Goal: Task Accomplishment & Management: Use online tool/utility

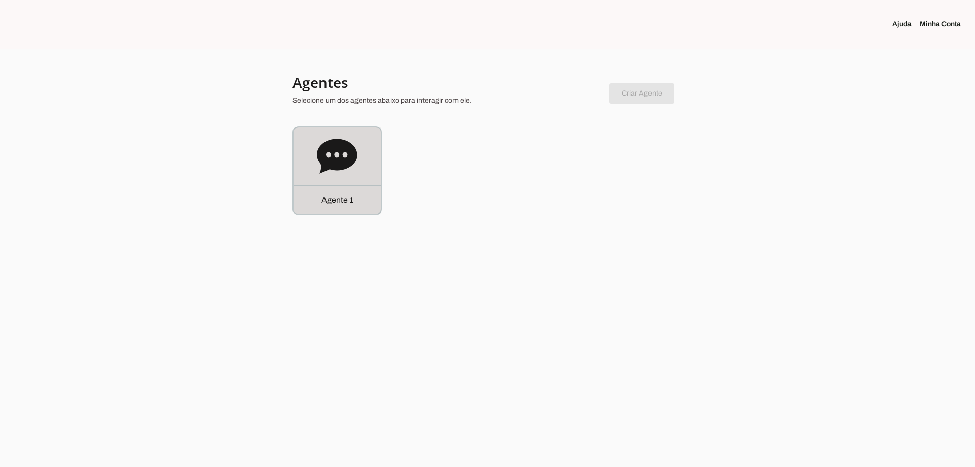
click at [357, 158] on icon at bounding box center [337, 156] width 41 height 41
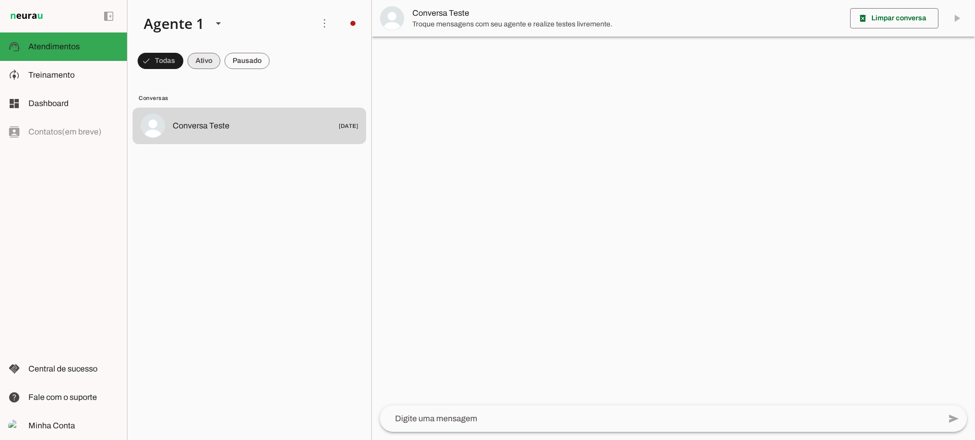
click at [183, 53] on span at bounding box center [161, 61] width 46 height 24
click at [174, 63] on span at bounding box center [156, 61] width 37 height 24
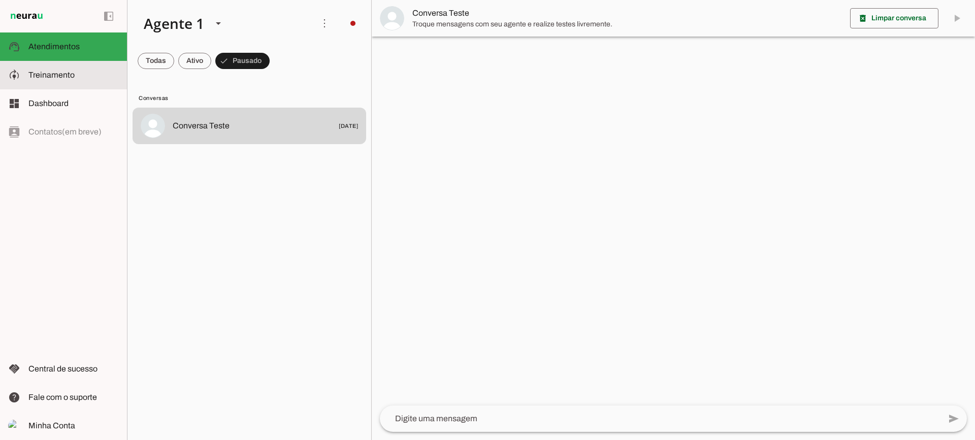
click at [96, 68] on md-item "model_training Treinamento Treinamento" at bounding box center [63, 75] width 127 height 28
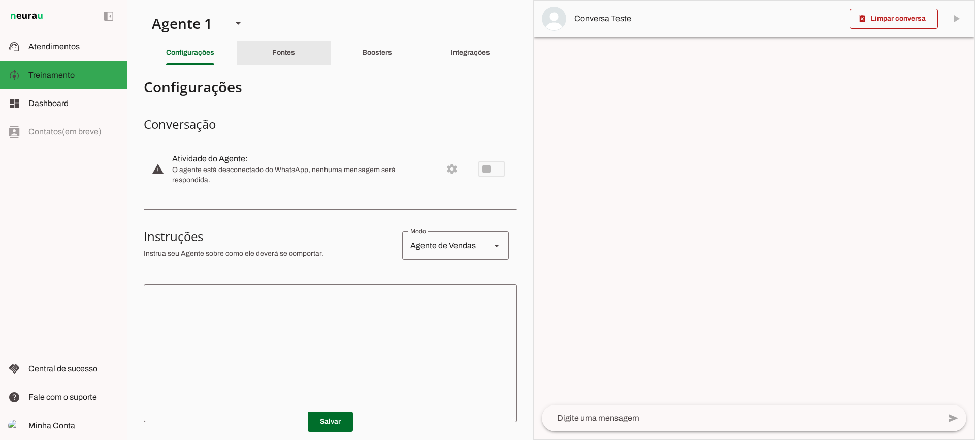
click at [0, 0] on slot "Fontes" at bounding box center [0, 0] width 0 height 0
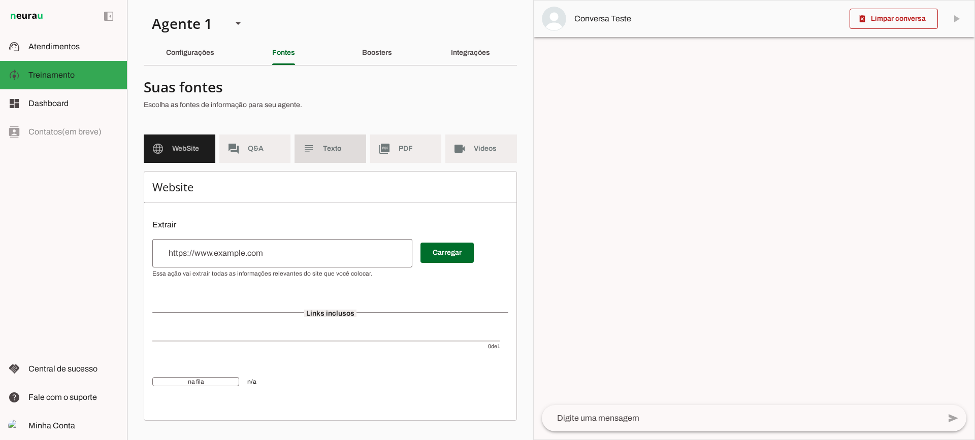
click at [344, 146] on span "Texto" at bounding box center [340, 149] width 35 height 10
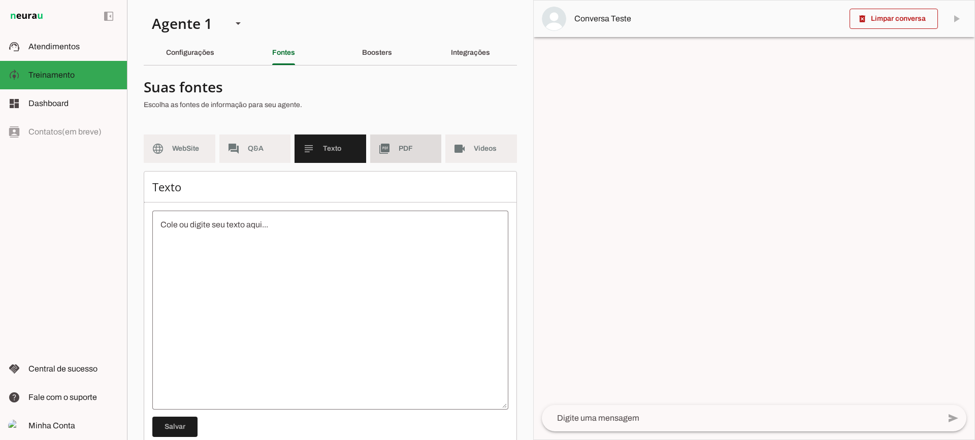
click at [399, 146] on span "PDF" at bounding box center [416, 149] width 35 height 10
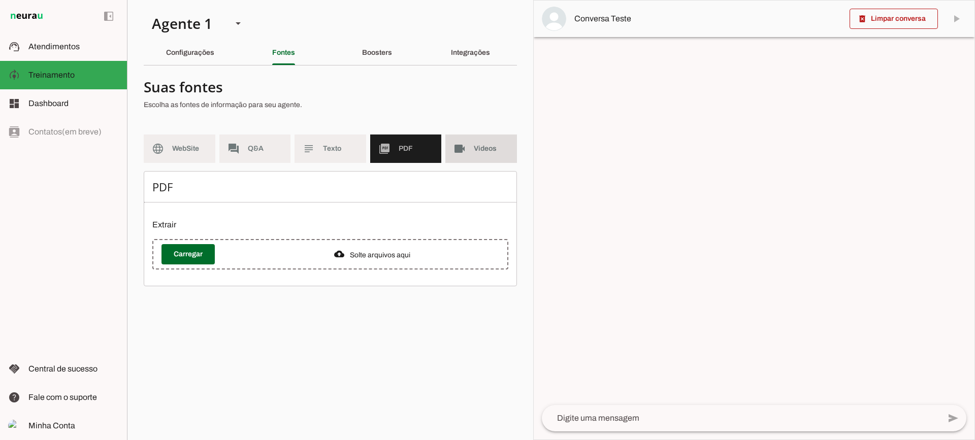
click at [451, 149] on md-item "videocam Videos" at bounding box center [481, 149] width 72 height 28
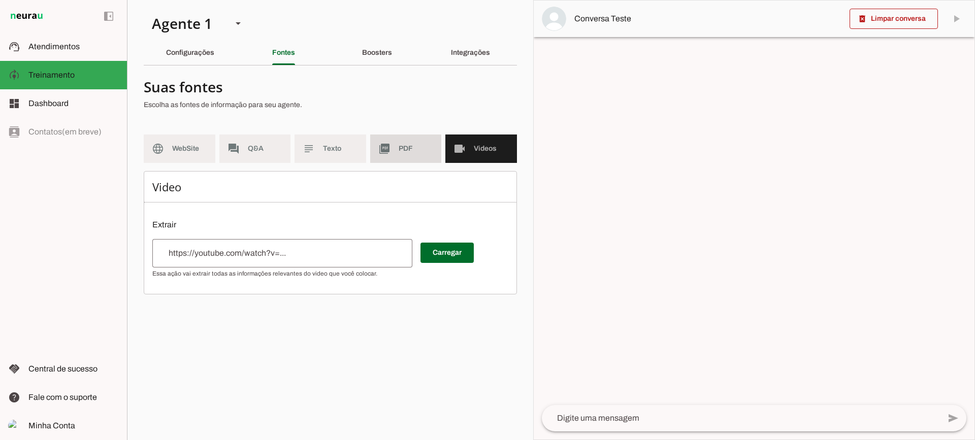
drag, startPoint x: 399, startPoint y: 145, endPoint x: 317, endPoint y: 11, distance: 157.5
click at [397, 143] on md-item "picture_as_pdf PDF" at bounding box center [406, 149] width 72 height 28
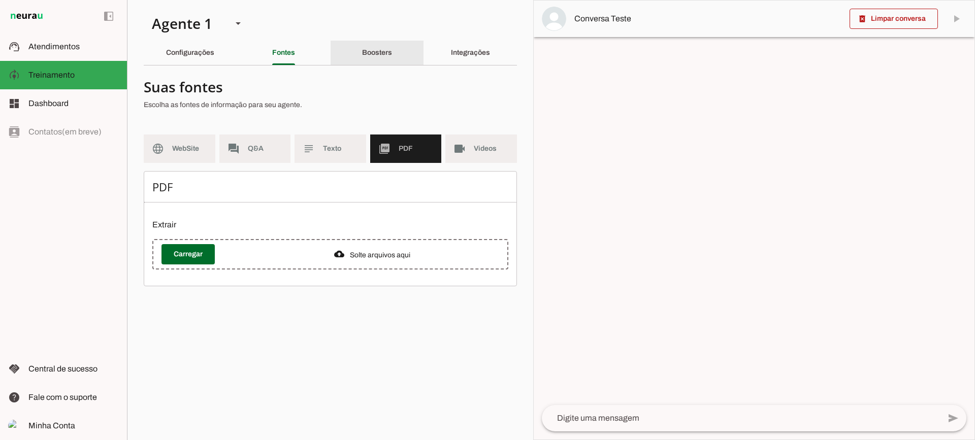
click at [373, 46] on div "Boosters" at bounding box center [377, 53] width 30 height 24
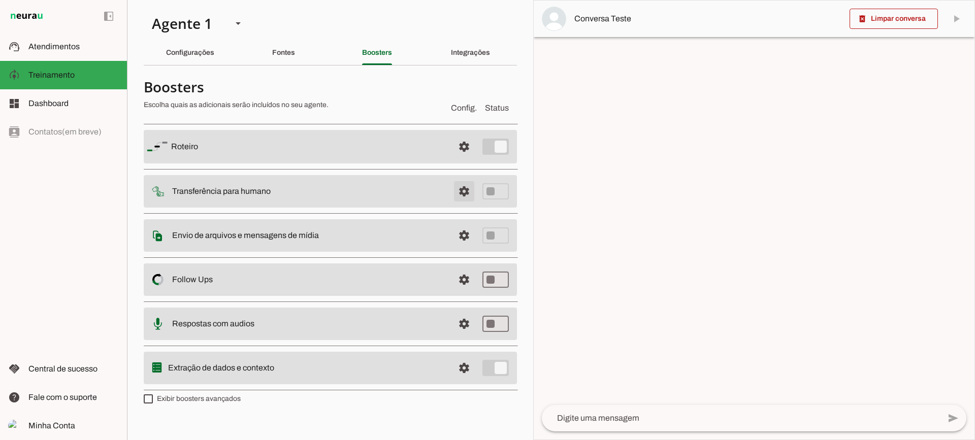
click at [468, 159] on span at bounding box center [464, 147] width 24 height 24
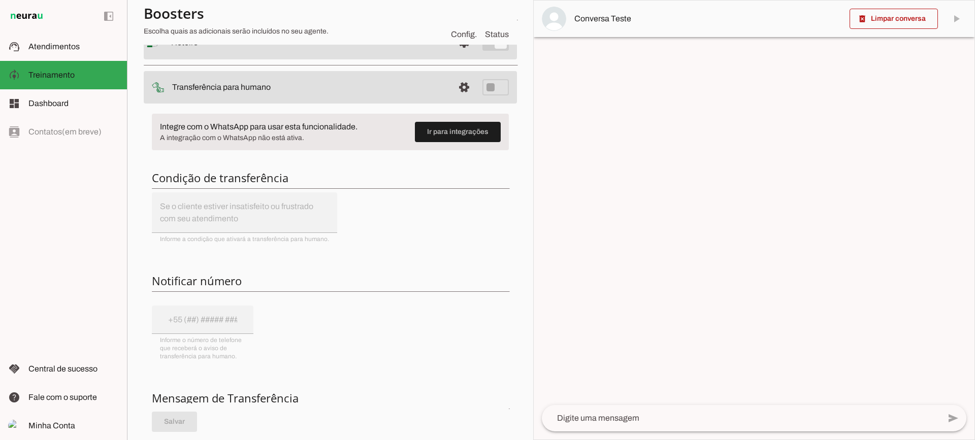
scroll to position [102, 0]
click at [452, 55] on span at bounding box center [464, 43] width 24 height 24
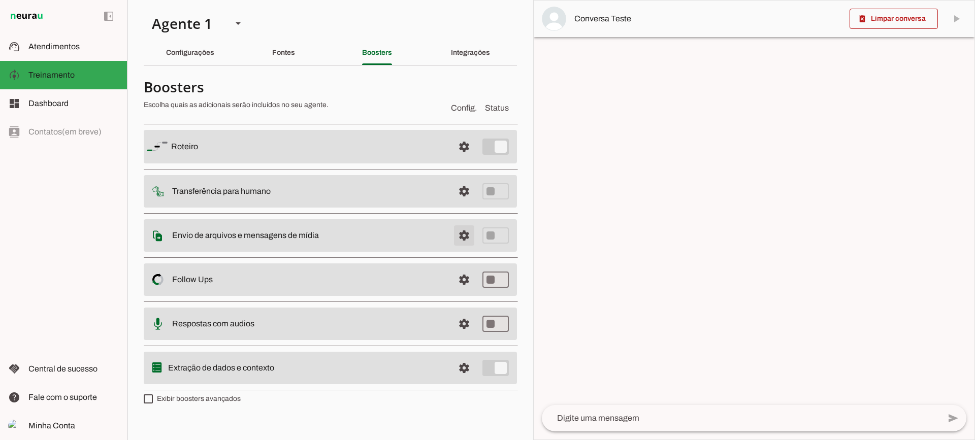
click at [458, 159] on span at bounding box center [464, 147] width 24 height 24
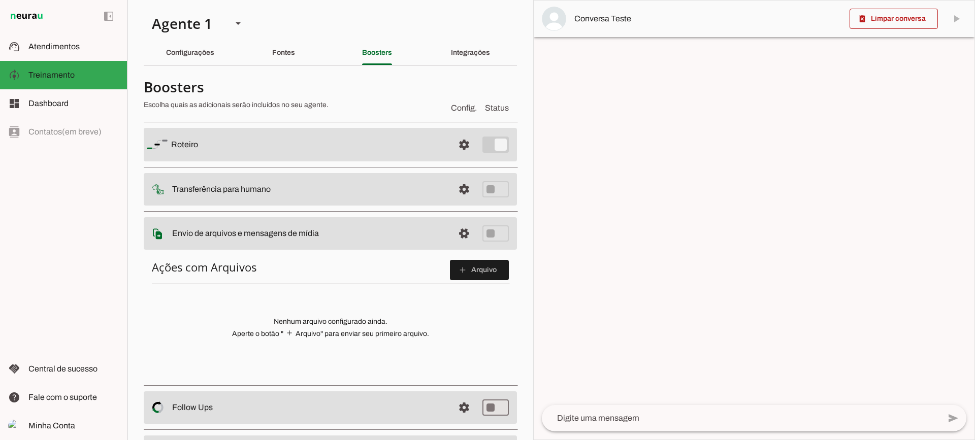
scroll to position [51, 0]
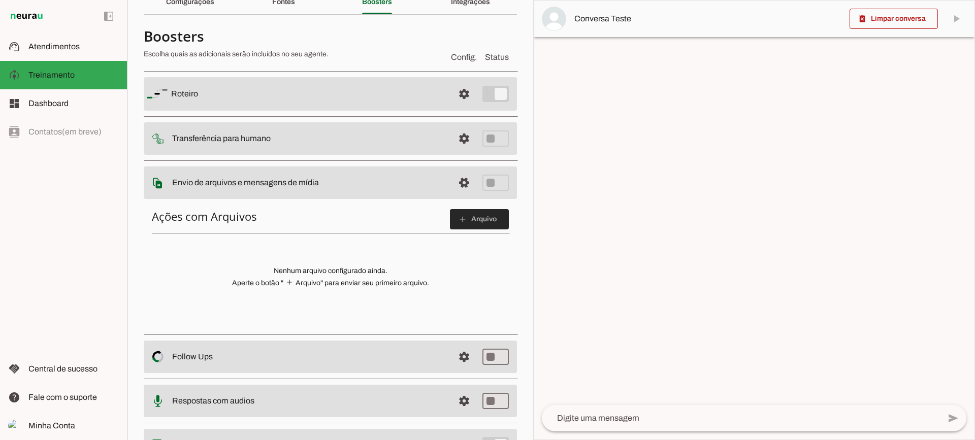
click at [455, 214] on span at bounding box center [479, 219] width 59 height 24
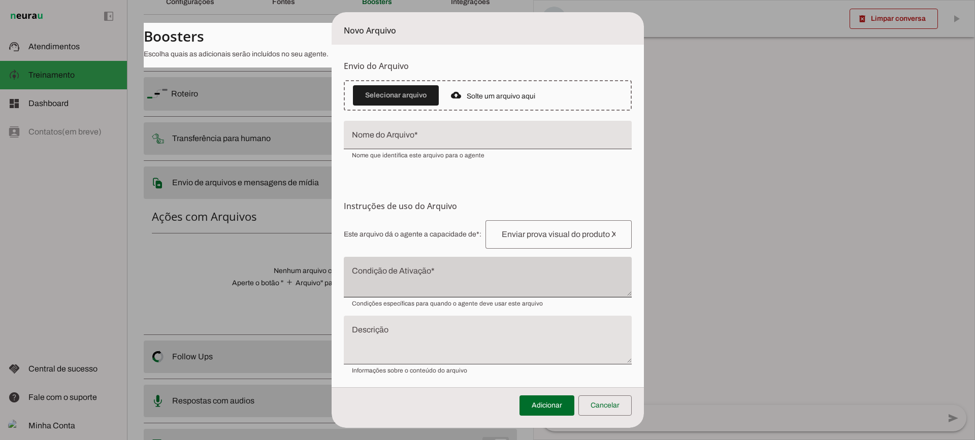
click at [446, 268] on div at bounding box center [488, 277] width 288 height 41
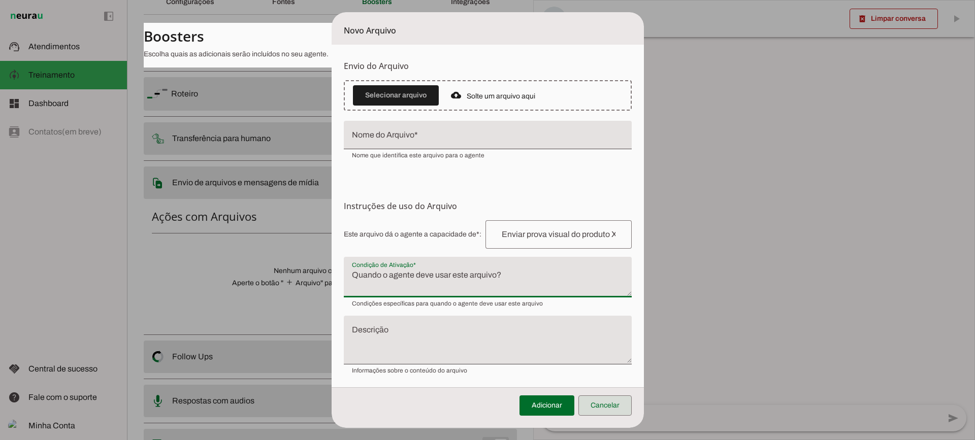
click at [601, 407] on span at bounding box center [604, 406] width 53 height 24
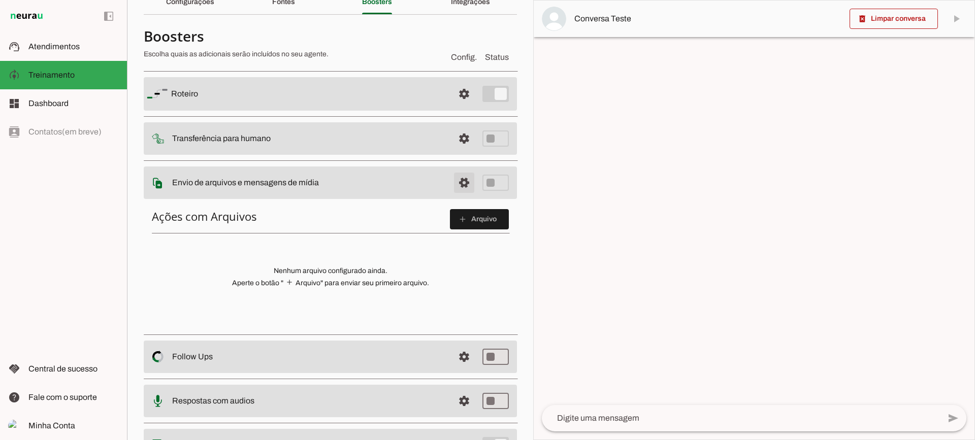
click at [452, 106] on span at bounding box center [464, 94] width 24 height 24
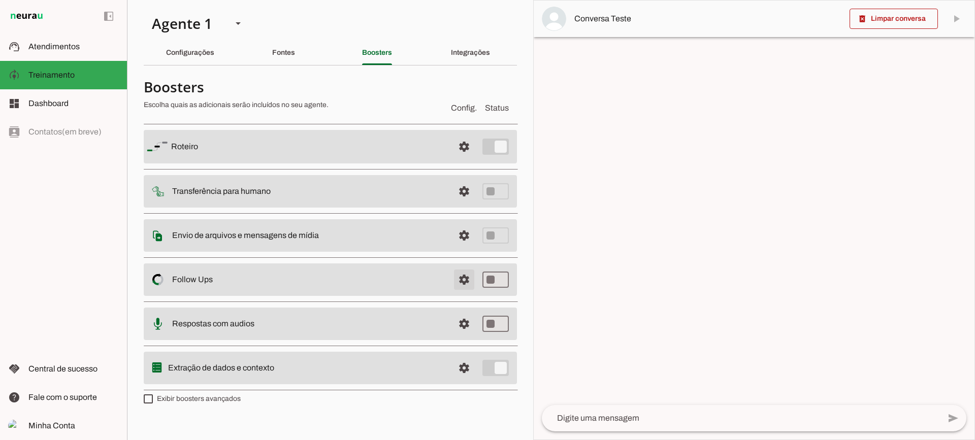
click at [471, 159] on span at bounding box center [464, 147] width 24 height 24
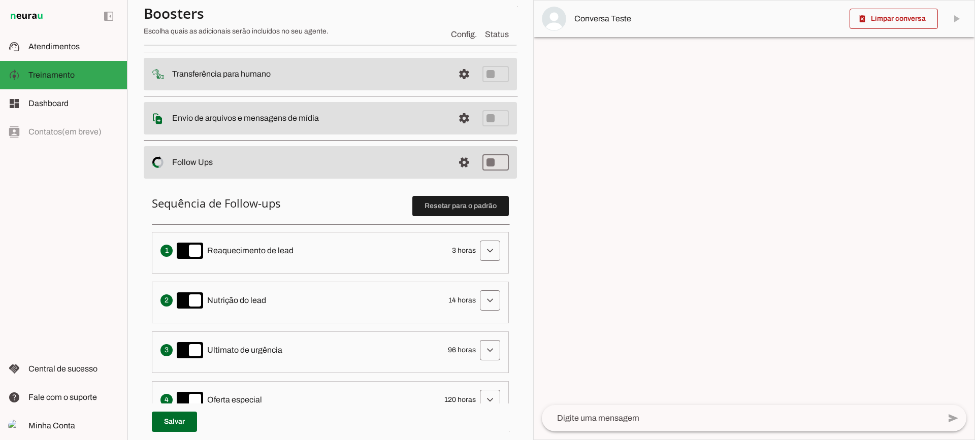
scroll to position [203, 0]
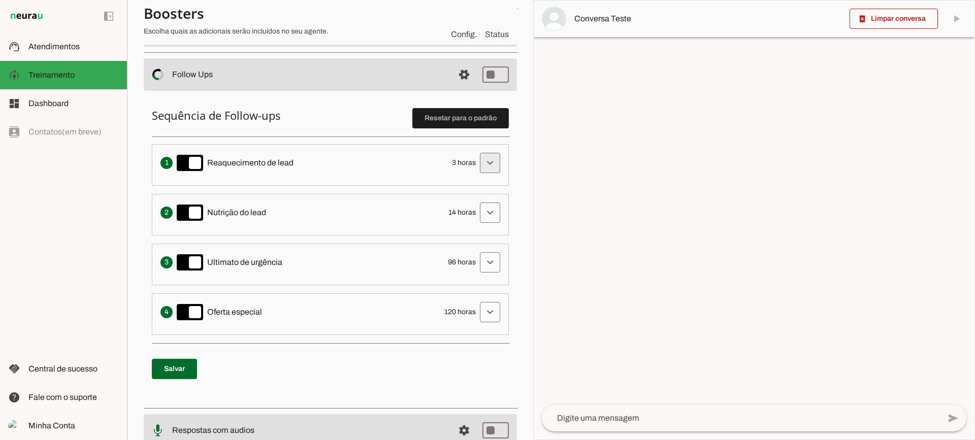
click at [478, 165] on span at bounding box center [490, 163] width 24 height 24
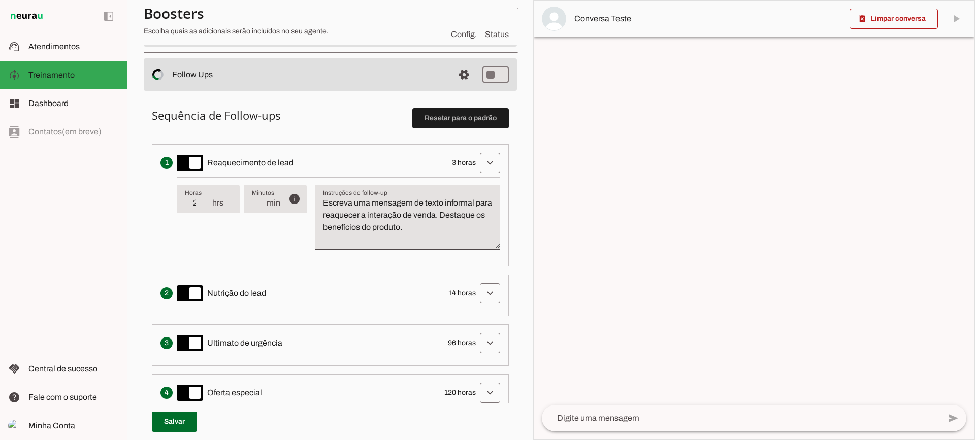
type input "2"
type md-filled-text-field "2"
click at [205, 206] on input "2" at bounding box center [198, 203] width 26 height 12
type input "1"
type md-filled-text-field "1"
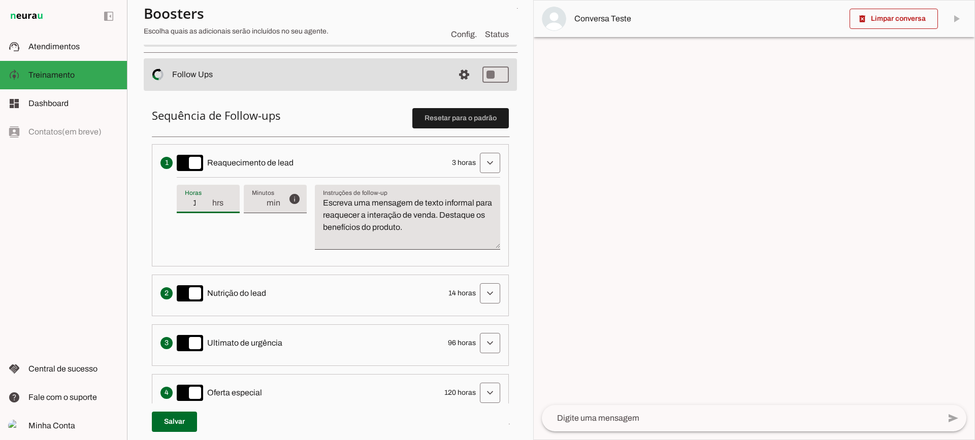
click at [205, 206] on input "1" at bounding box center [198, 203] width 26 height 12
type input "2"
type md-filled-text-field "2"
click at [207, 199] on input "2" at bounding box center [198, 203] width 26 height 12
type input "3"
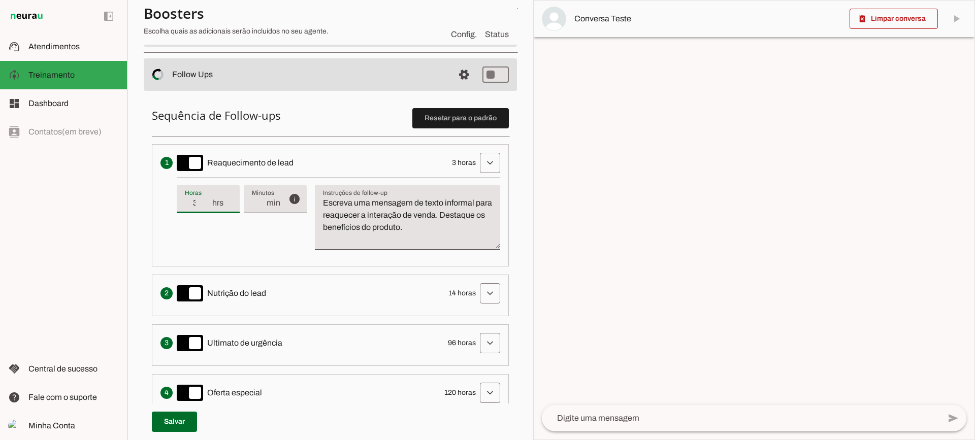
type md-filled-text-field "3"
click at [207, 199] on input "3" at bounding box center [198, 203] width 26 height 12
type input "4"
type md-filled-text-field "4"
click at [207, 199] on input "4" at bounding box center [198, 203] width 26 height 12
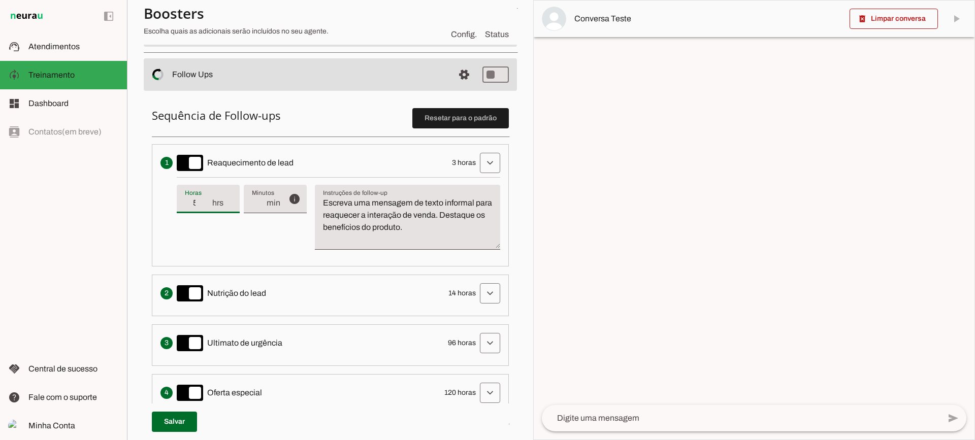
type input "5"
type md-filled-text-field "5"
click at [207, 199] on input "5" at bounding box center [198, 203] width 26 height 12
type input "6"
type md-filled-text-field "6"
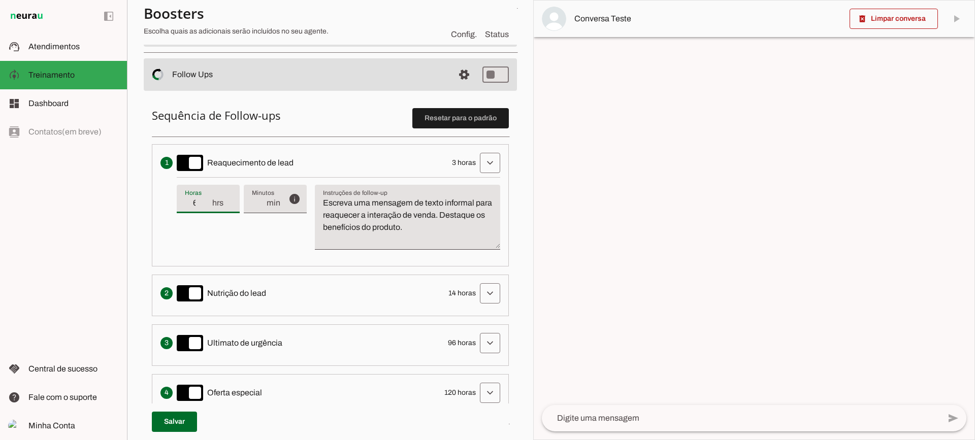
click at [207, 199] on input "6" at bounding box center [198, 203] width 26 height 12
type input "7"
type md-filled-text-field "7"
click at [207, 199] on input "7" at bounding box center [198, 203] width 26 height 12
type input "8"
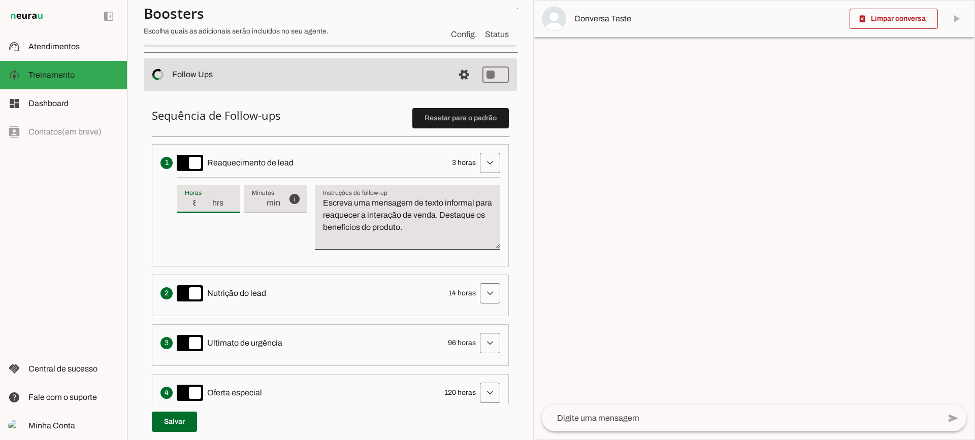
type md-filled-text-field "8"
click at [207, 199] on input "8" at bounding box center [198, 203] width 26 height 12
type input "7"
type md-filled-text-field "7"
click at [206, 205] on input "7" at bounding box center [198, 203] width 26 height 12
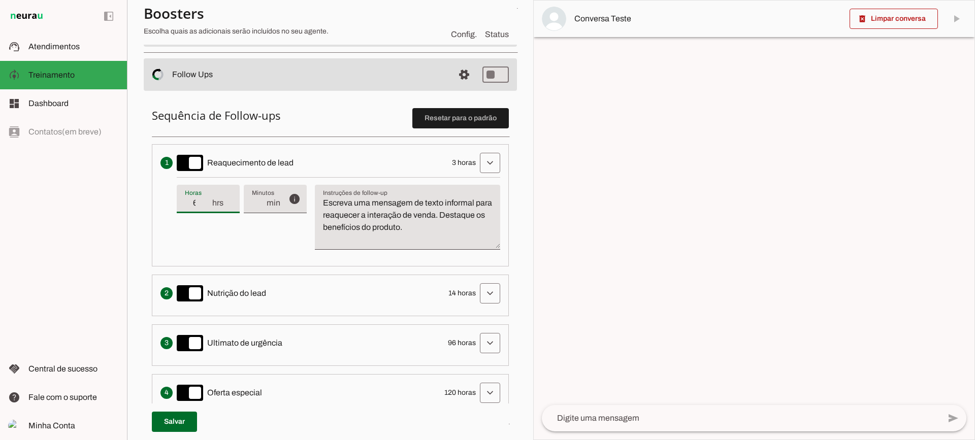
type input "6"
type md-filled-text-field "6"
click at [206, 205] on input "6" at bounding box center [198, 203] width 26 height 12
type input "5"
type md-filled-text-field "5"
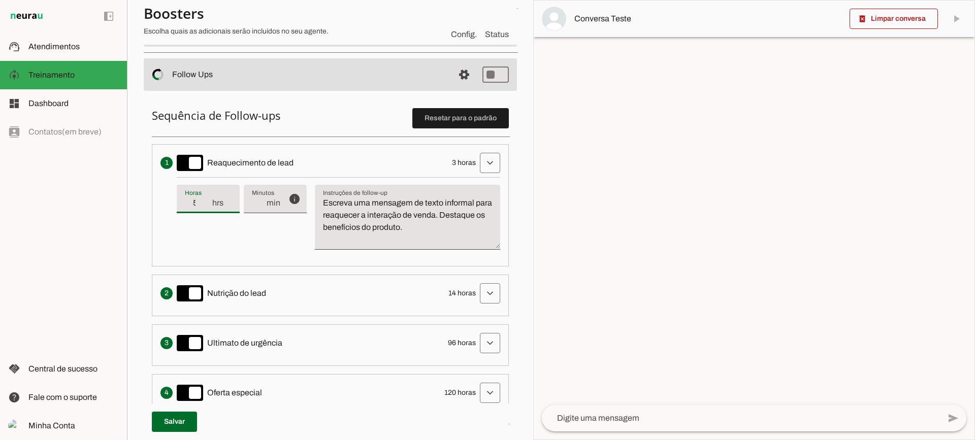
click at [206, 205] on input "5" at bounding box center [198, 203] width 26 height 12
type input "4"
type md-filled-text-field "4"
click at [206, 205] on input "4" at bounding box center [198, 203] width 26 height 12
type input "3"
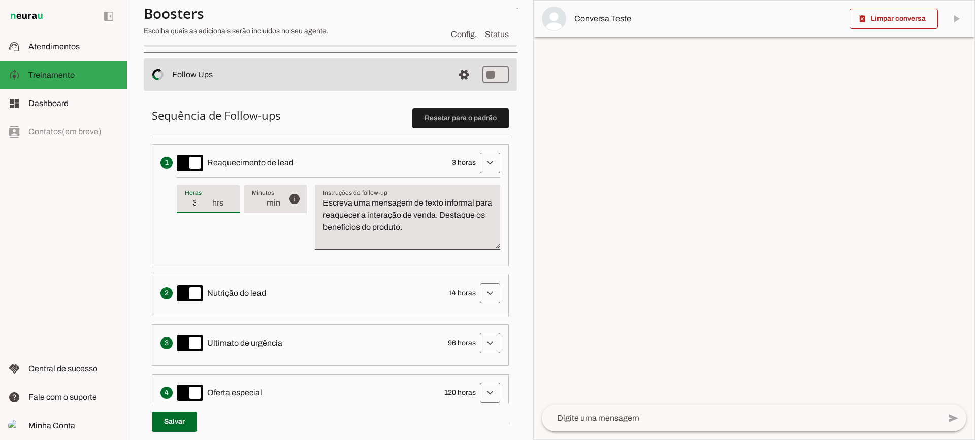
type md-filled-text-field "3"
click at [206, 205] on input "3" at bounding box center [198, 203] width 26 height 12
drag, startPoint x: 468, startPoint y: 234, endPoint x: 372, endPoint y: 217, distance: 98.0
click at [340, 204] on textarea "Escreva uma mensagem de texto informal para reaquecer a interação de venda. Des…" at bounding box center [407, 221] width 185 height 49
click at [406, 233] on textarea "Escreva uma mensagem de texto informal para reaquecer a interação de venda. Des…" at bounding box center [407, 221] width 185 height 49
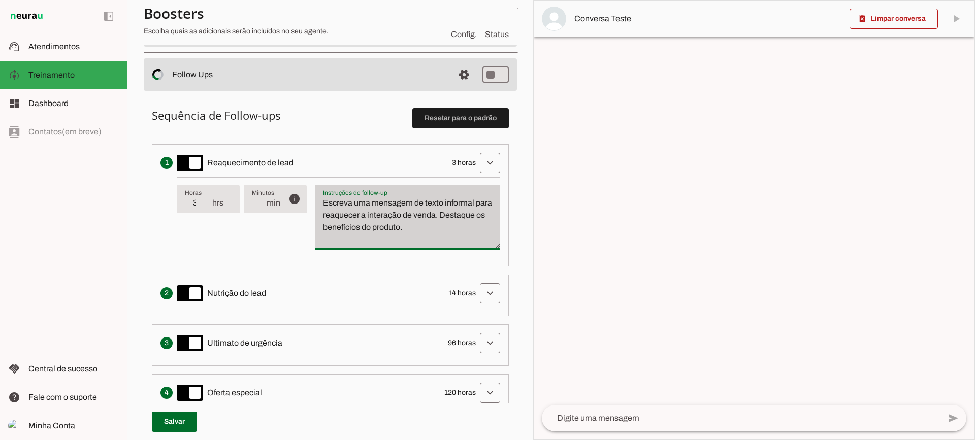
drag, startPoint x: 461, startPoint y: 229, endPoint x: 323, endPoint y: 188, distance: 144.0
click at [323, 188] on div "Escreva uma mensagem de texto informal para reaquecer a interação de venda. Des…" at bounding box center [407, 217] width 185 height 65
type textarea "Escreva uma mensagem de texto informal para reaquecer a interação de venda. Des…"
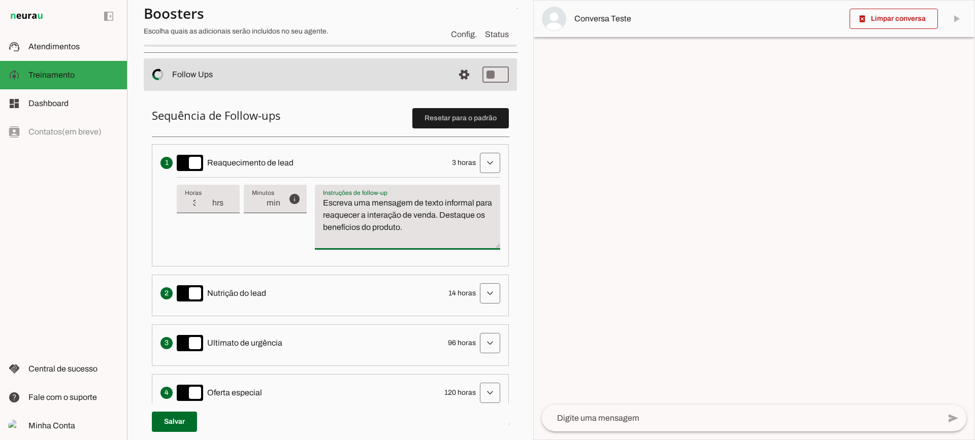
click at [401, 230] on textarea "Escreva uma mensagem de texto informal para reaquecer a interação de venda. Des…" at bounding box center [407, 221] width 185 height 49
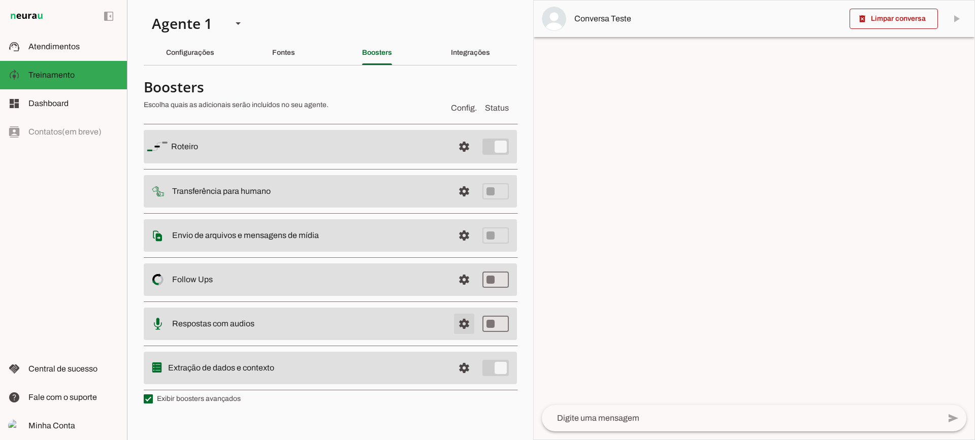
click at [460, 159] on span at bounding box center [464, 147] width 24 height 24
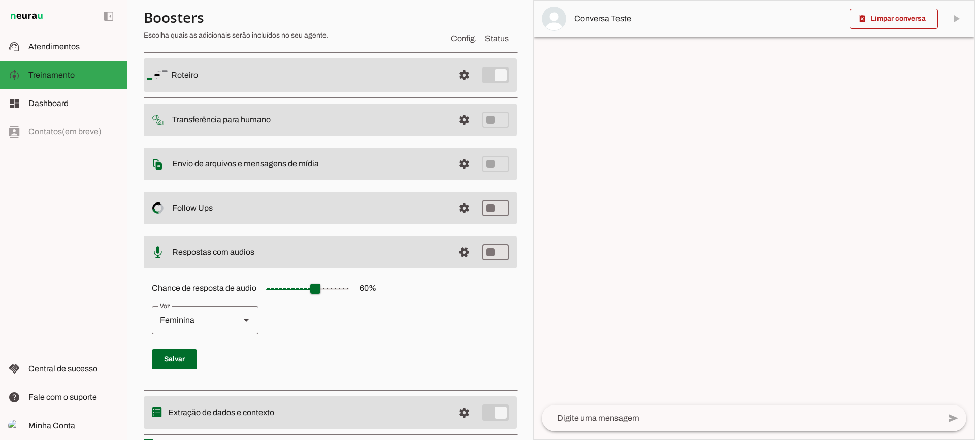
scroll to position [93, 0]
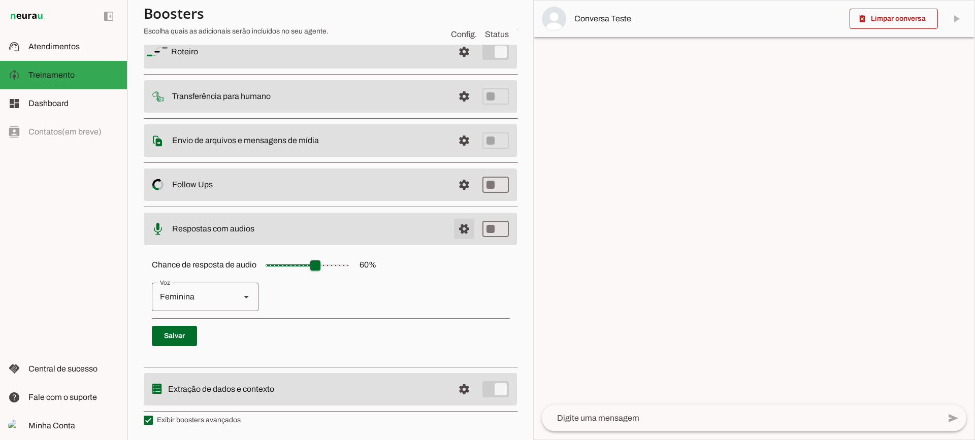
click at [456, 64] on span at bounding box center [464, 52] width 24 height 24
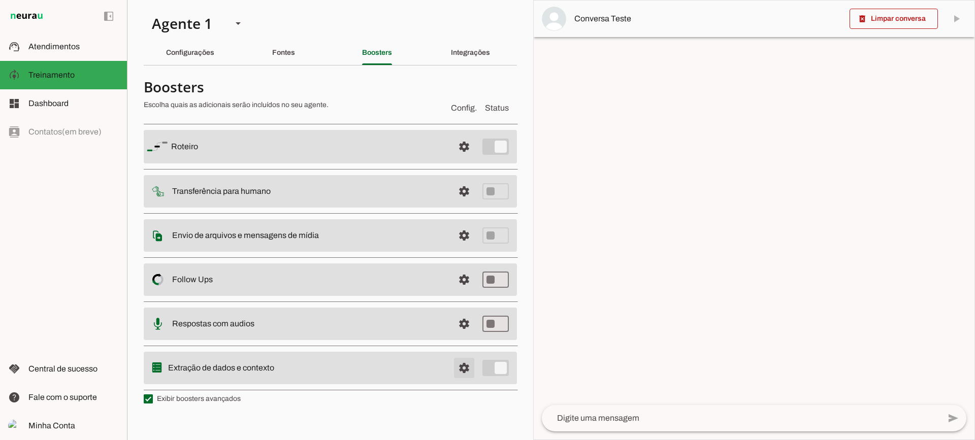
click at [464, 159] on span at bounding box center [464, 147] width 24 height 24
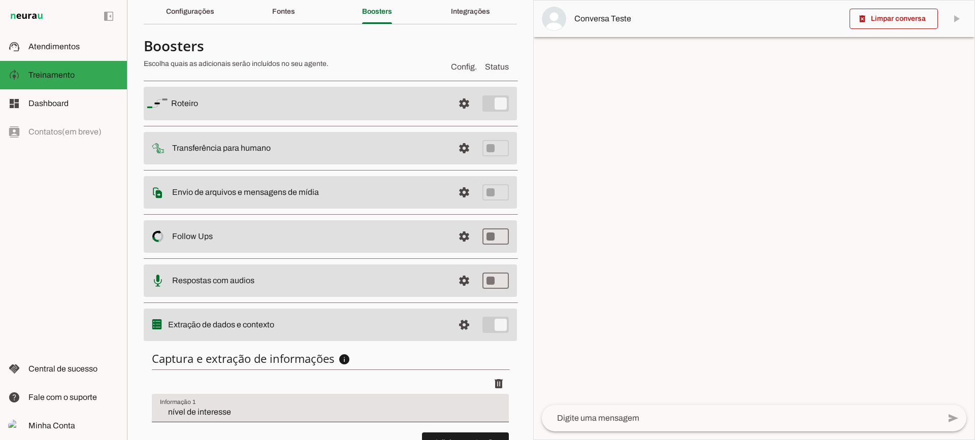
scroll to position [124, 0]
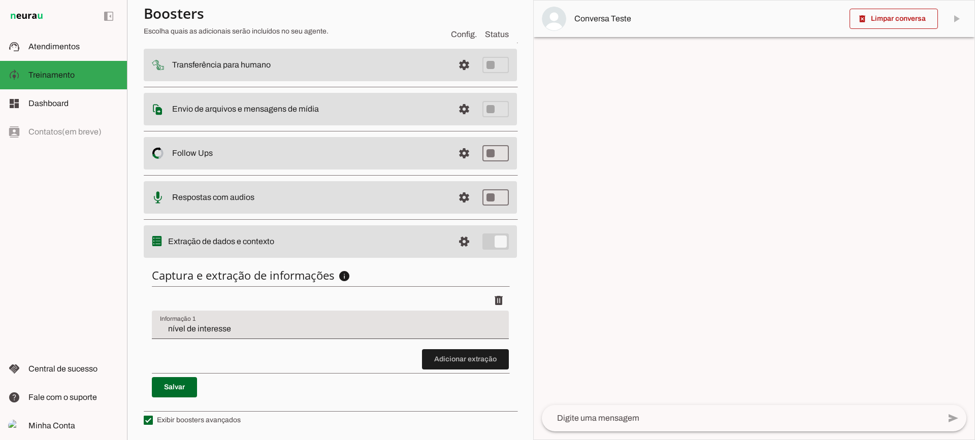
click at [231, 320] on div "nível de interesse" at bounding box center [330, 325] width 357 height 28
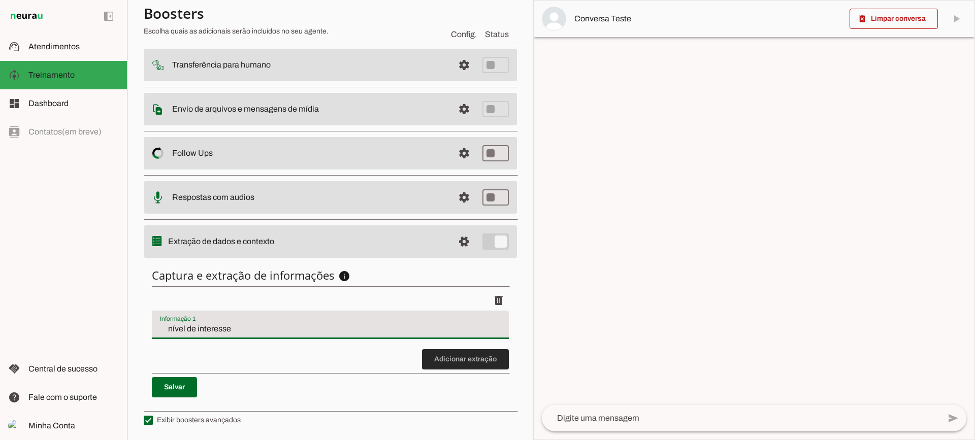
click at [468, 364] on span at bounding box center [465, 359] width 87 height 24
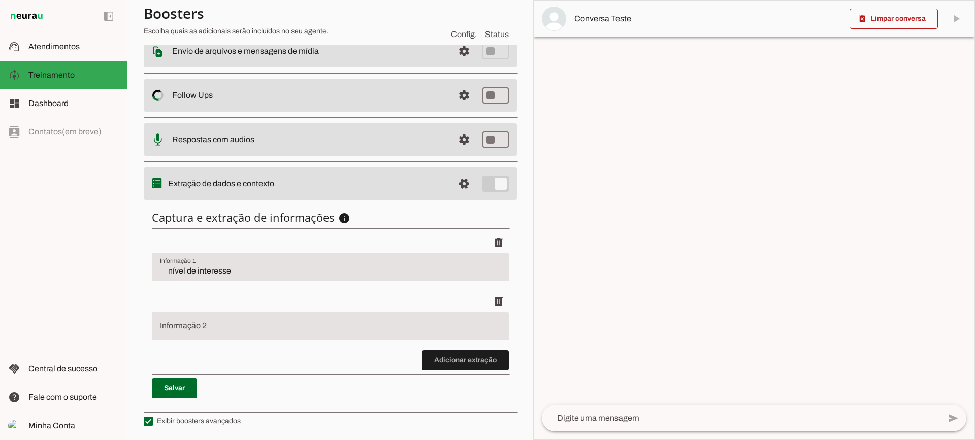
scroll to position [183, 0]
click at [422, 354] on span at bounding box center [465, 359] width 87 height 24
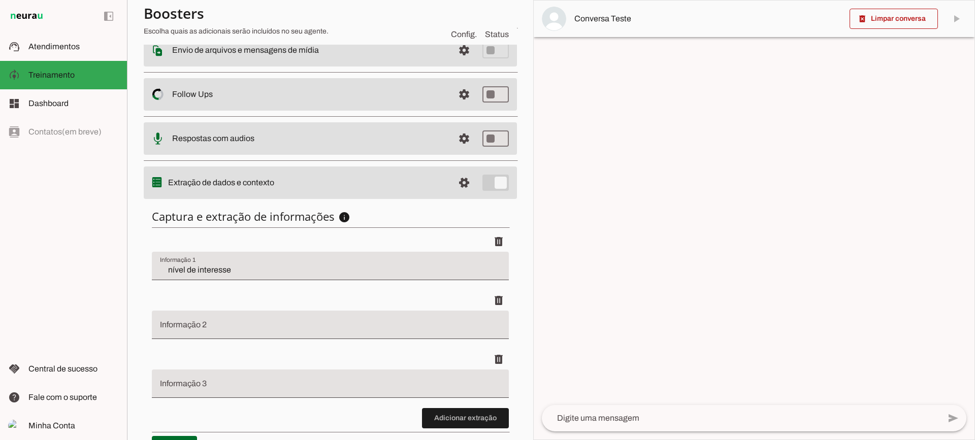
click at [466, 416] on span at bounding box center [465, 418] width 87 height 24
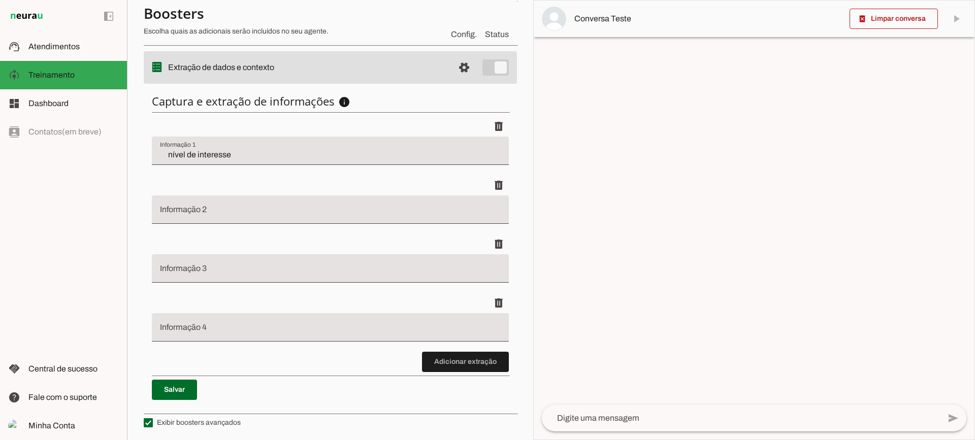
scroll to position [301, 0]
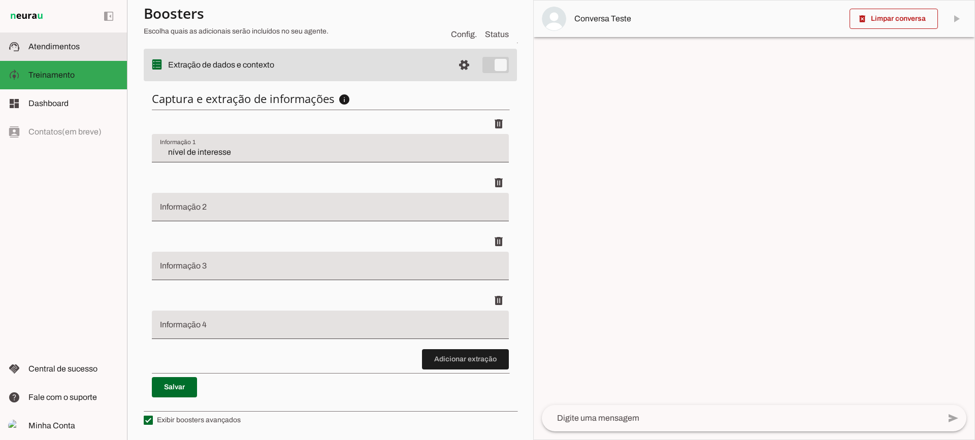
click at [44, 43] on span "Atendimentos" at bounding box center [53, 46] width 51 height 9
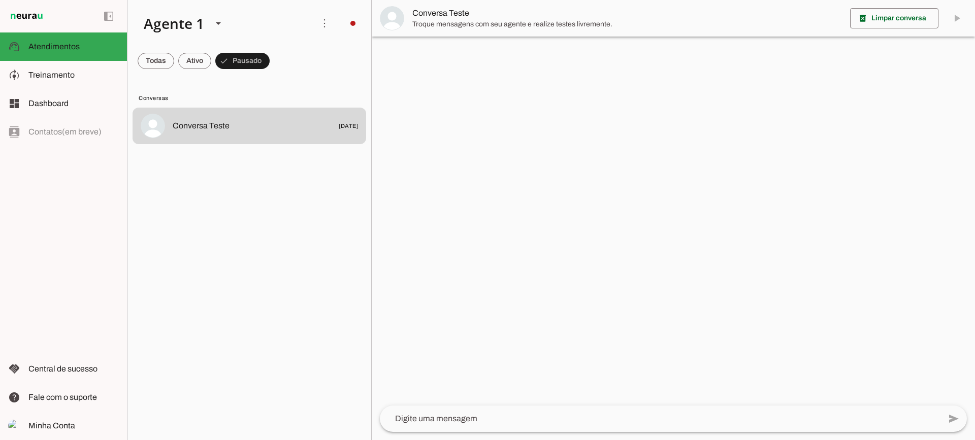
click at [446, 20] on span "Troque mensagens com seu agente e realize testes livremente." at bounding box center [627, 24] width 430 height 10
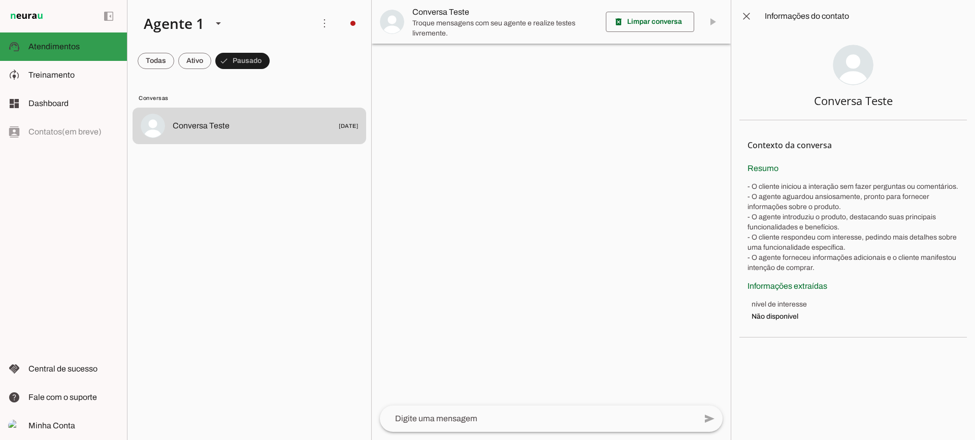
click at [71, 67] on md-item "model_training Treinamento Treinamento" at bounding box center [63, 75] width 127 height 28
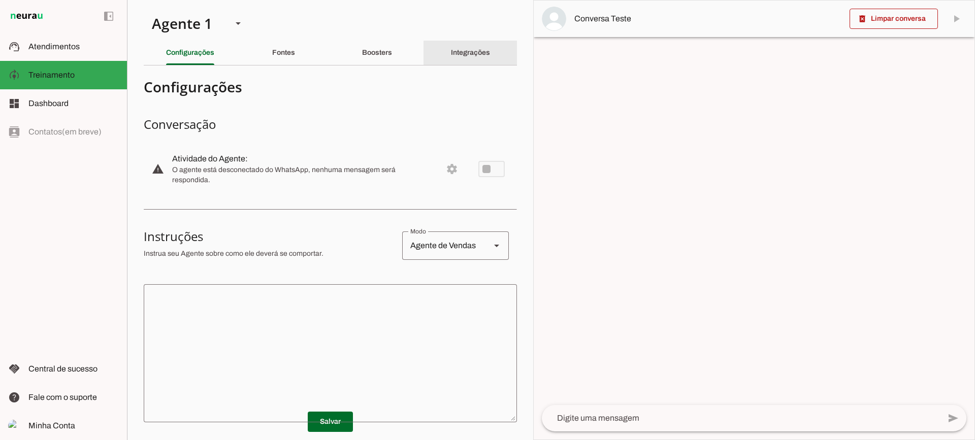
click at [463, 59] on div "Integrações" at bounding box center [470, 53] width 39 height 24
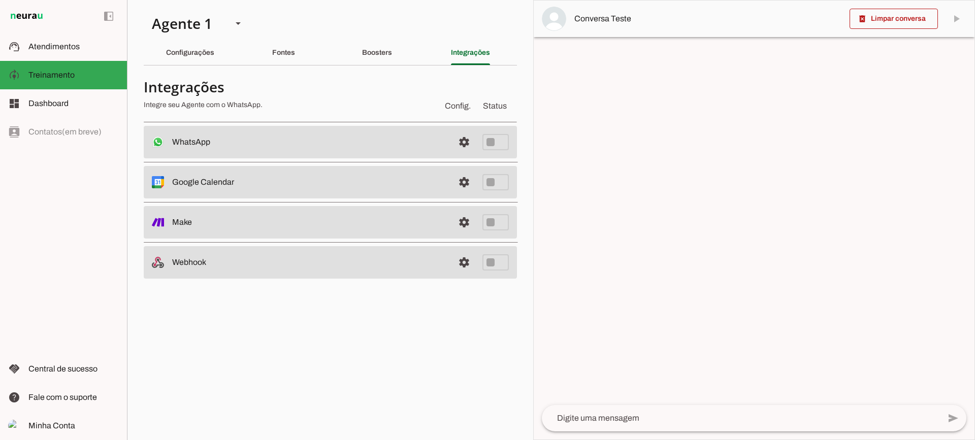
drag, startPoint x: 177, startPoint y: 180, endPoint x: 249, endPoint y: 180, distance: 71.6
click at [249, 148] on slot at bounding box center [309, 142] width 274 height 12
click at [332, 320] on section "Agente 1 Criar Agente Você atingiu o limite de IAs Neurau permitidas. Atualize …" at bounding box center [330, 220] width 406 height 440
